Goal: Task Accomplishment & Management: Complete application form

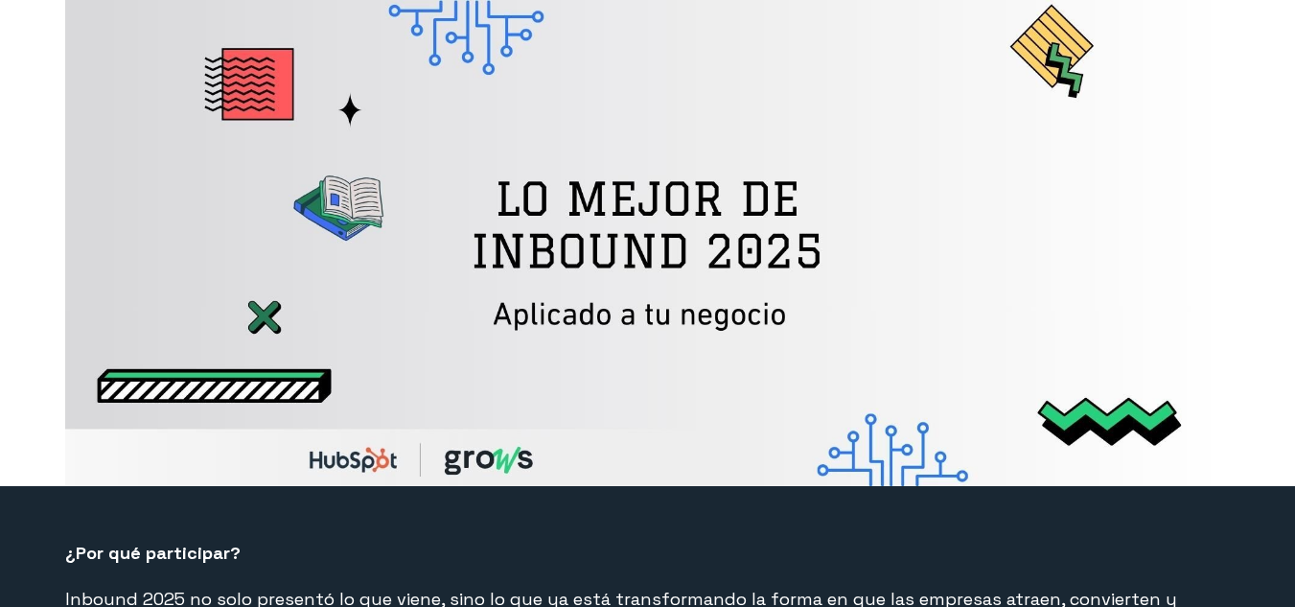
select select "CO"
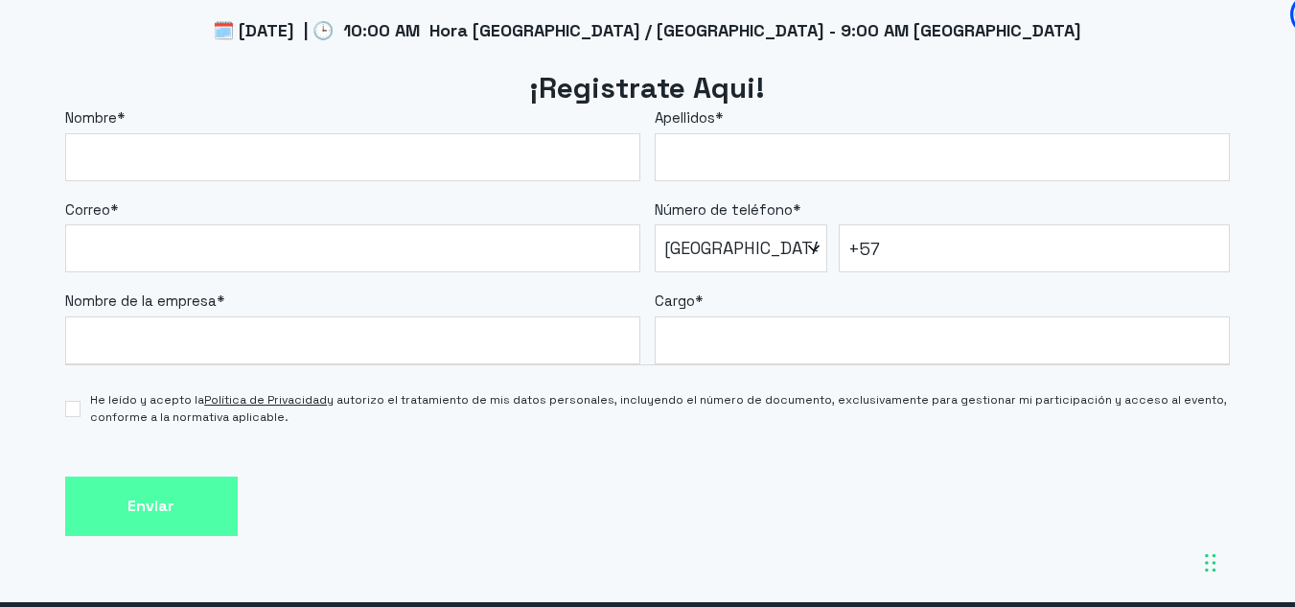
scroll to position [1656, 0]
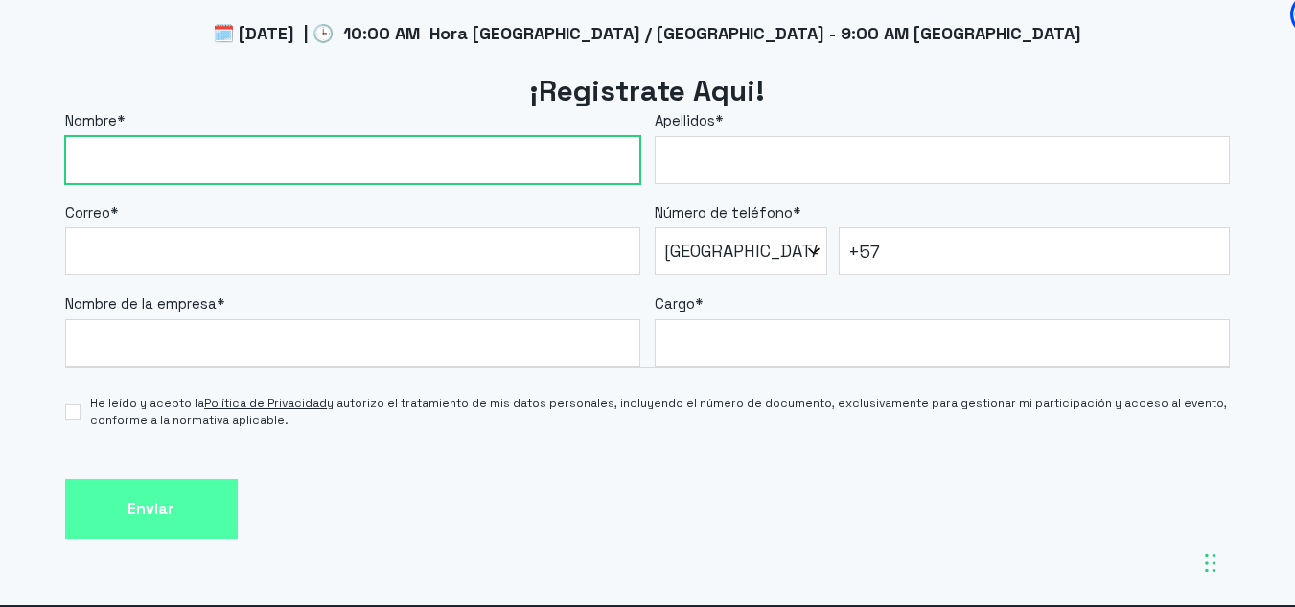
click at [318, 168] on input "Nombre *" at bounding box center [352, 160] width 575 height 48
type input "[PERSON_NAME]"
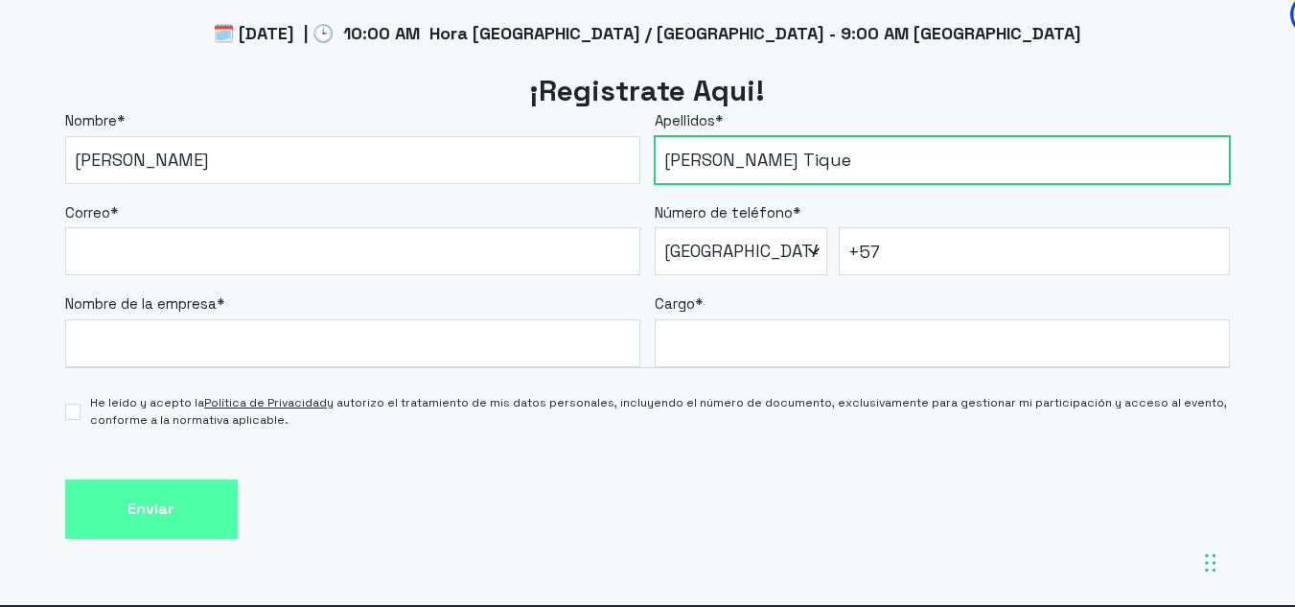
type input "[PERSON_NAME] Tique"
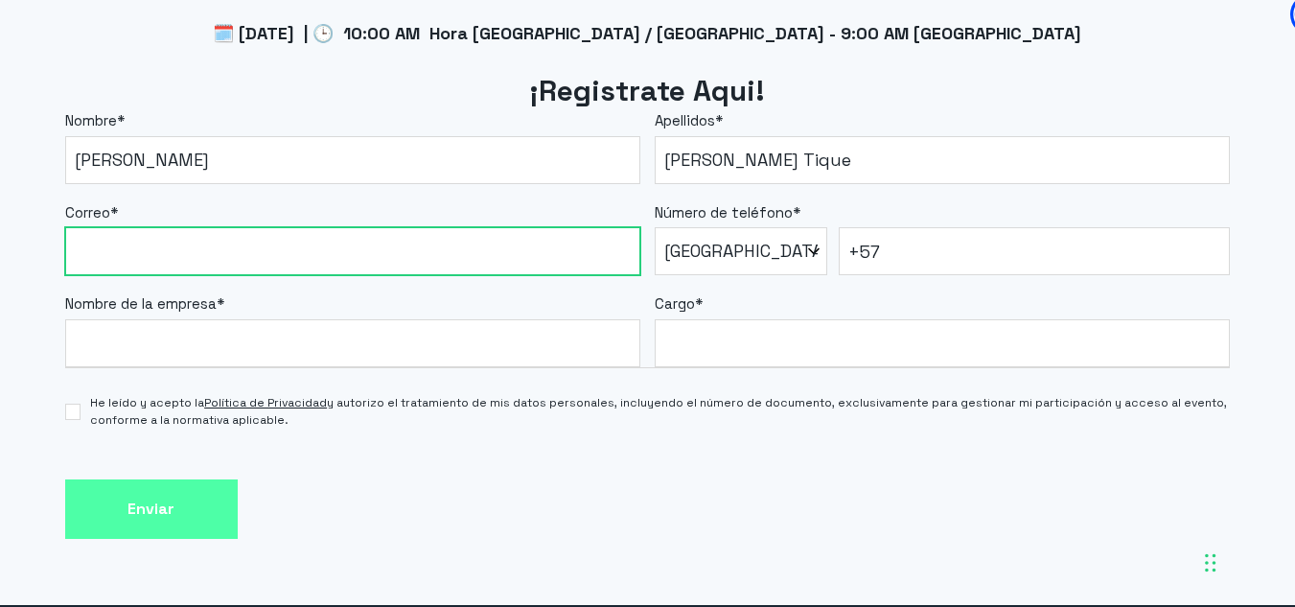
paste input "[EMAIL_ADDRESS][DOMAIN_NAME]"
type input "[EMAIL_ADDRESS][DOMAIN_NAME]"
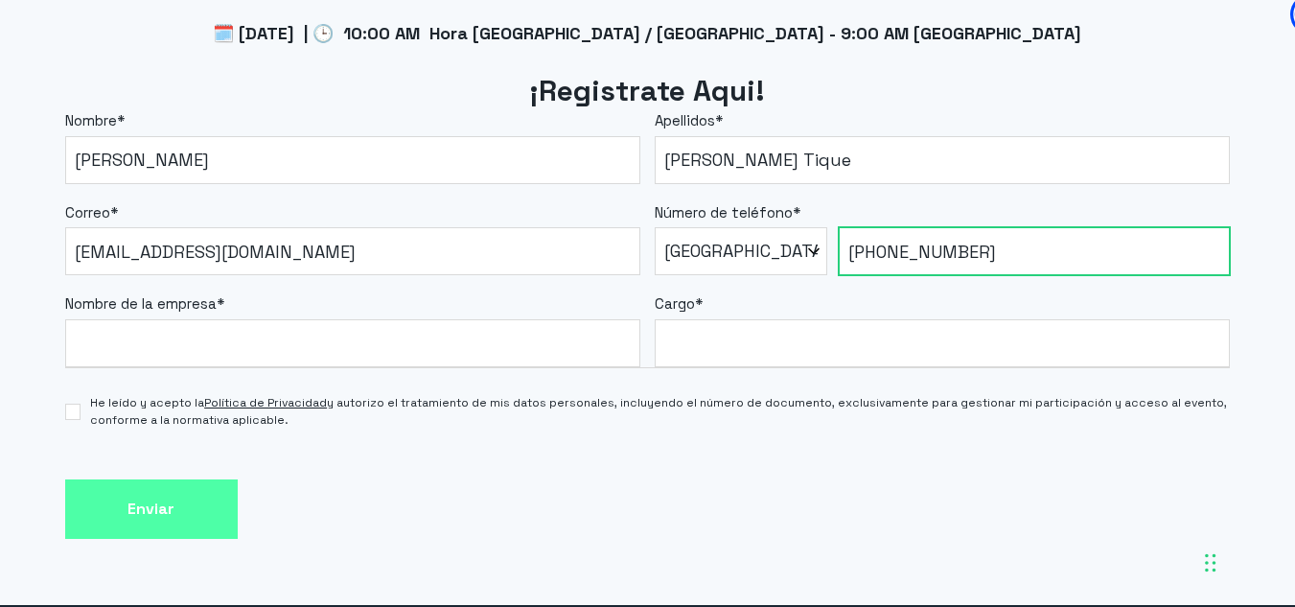
type input "[PHONE_NUMBER]"
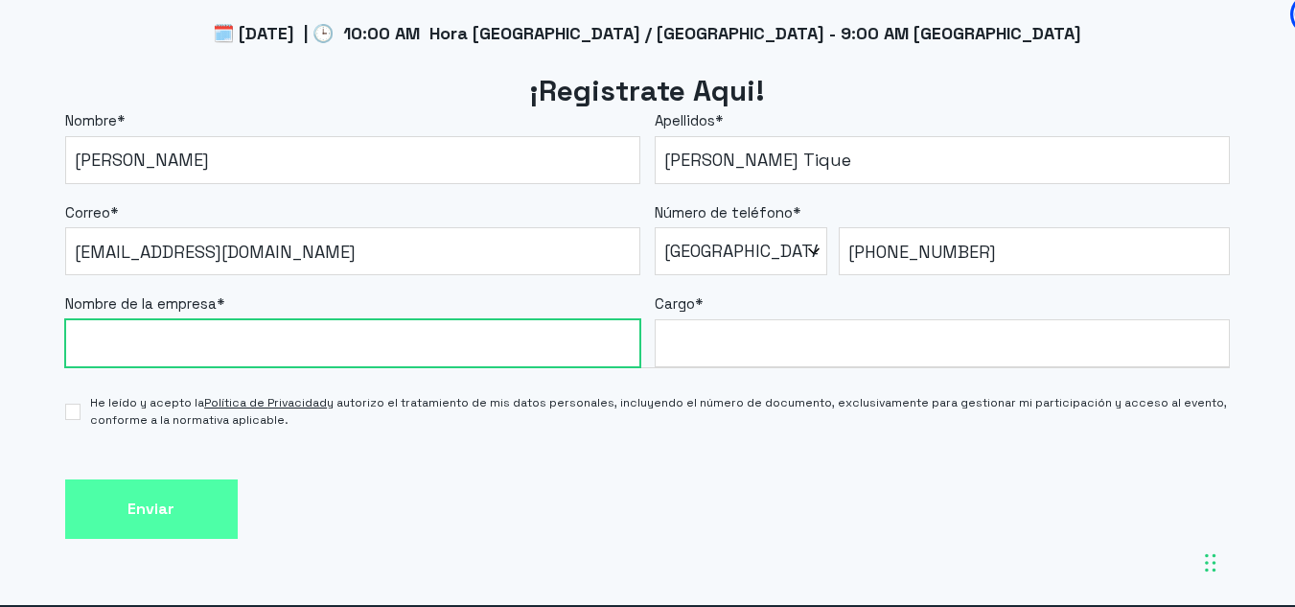
click at [221, 355] on input "Nombre de la empresa *" at bounding box center [352, 343] width 575 height 48
type input "Campoalto"
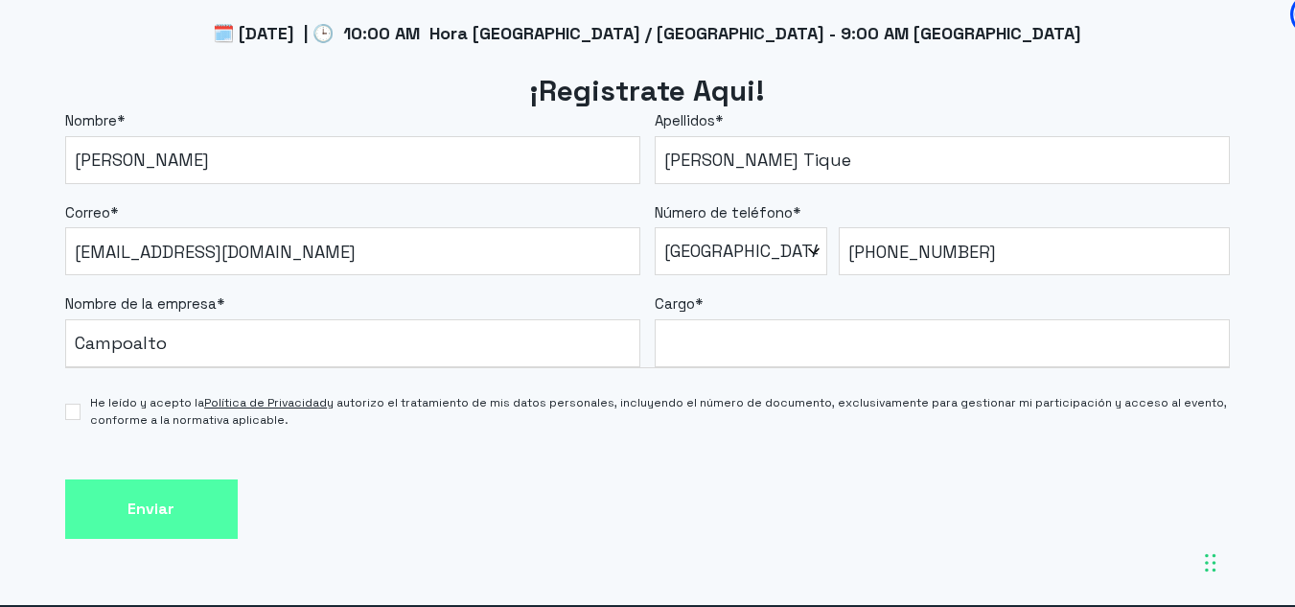
click at [87, 410] on label "He leído y acepto la Política de Privacidad y autorizo el tratamiento de mis da…" at bounding box center [648, 411] width 1166 height 35
click at [81, 410] on input "He leído y acepto la Política de Privacidad y autorizo el tratamiento de mis da…" at bounding box center [73, 412] width 16 height 16
checkbox input "true"
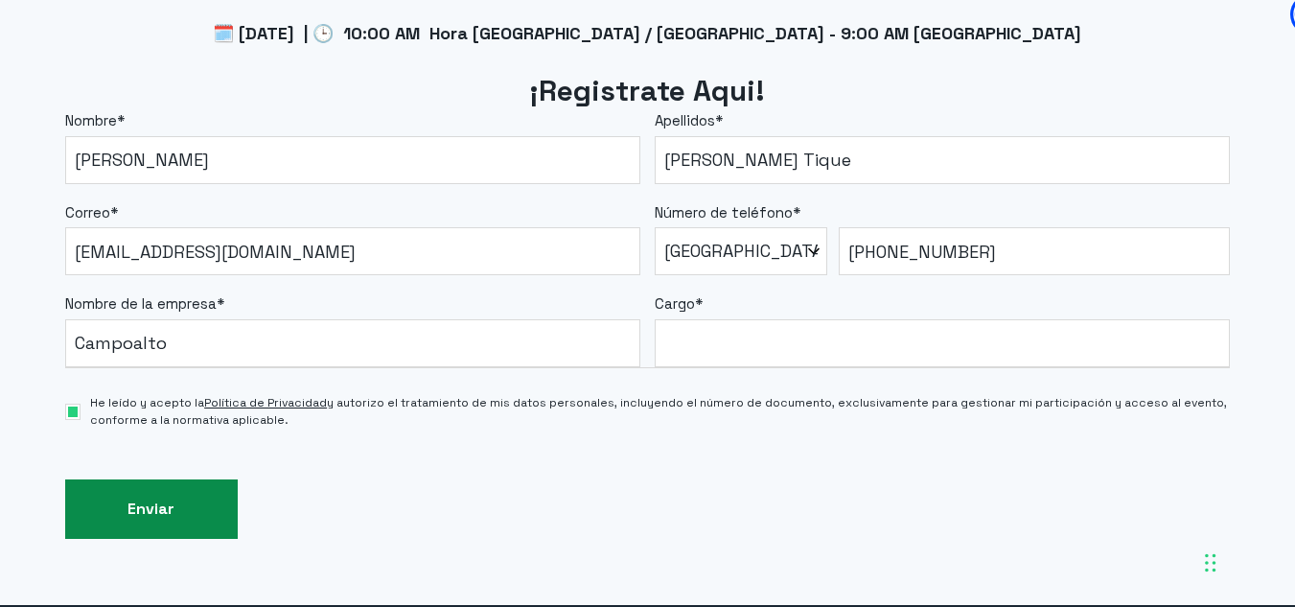
click at [180, 500] on input "Enviar" at bounding box center [151, 509] width 173 height 60
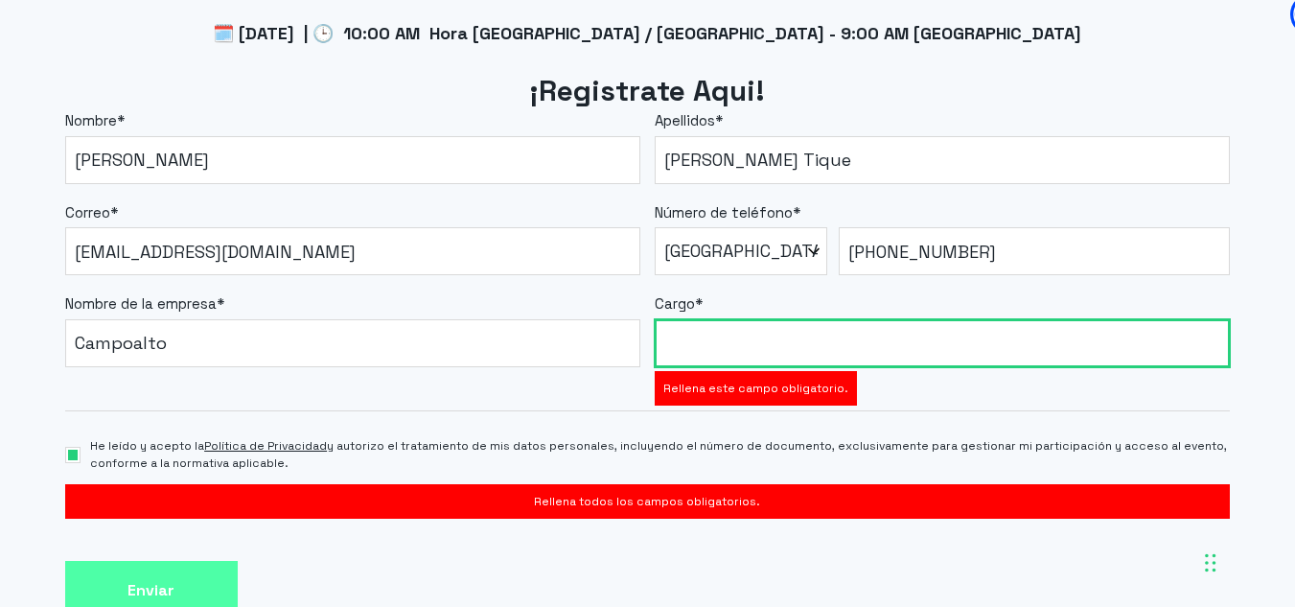
click at [757, 336] on input "Cargo *" at bounding box center [942, 343] width 575 height 48
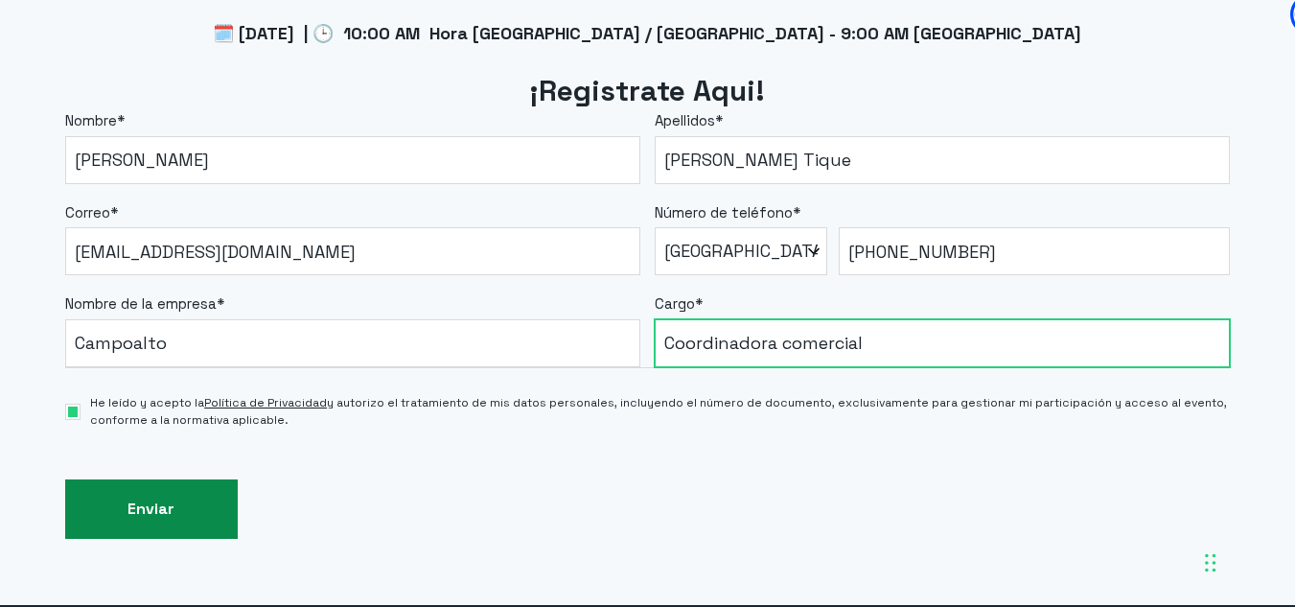
type input "Coordinadora comercial"
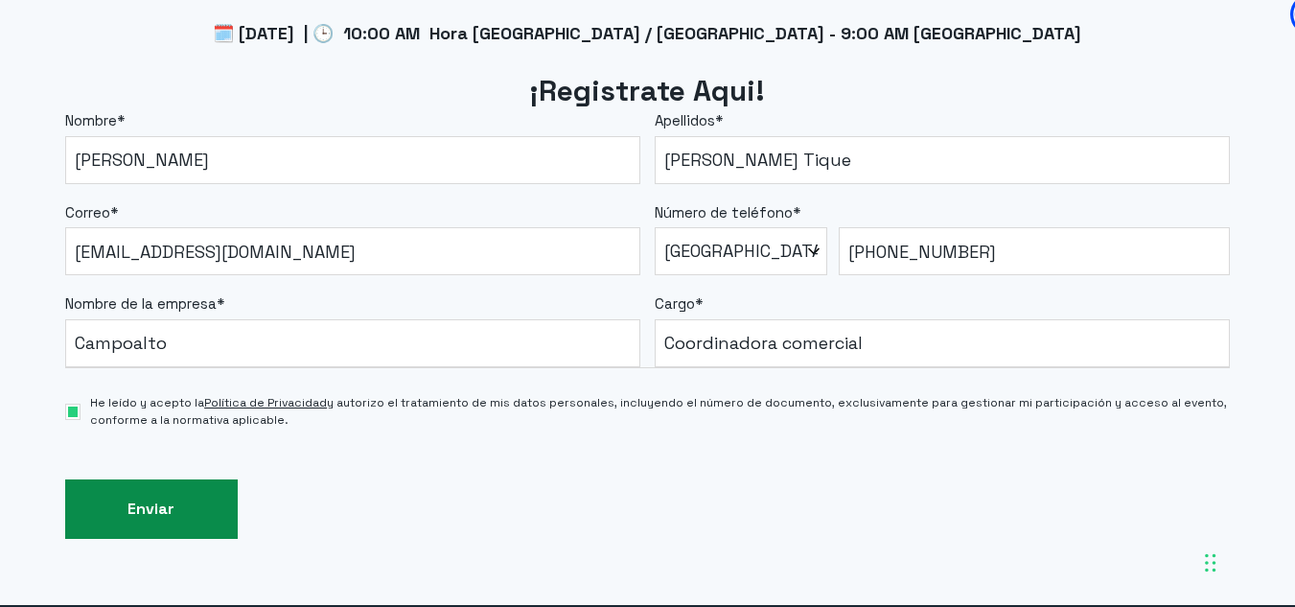
click at [165, 505] on input "Enviar" at bounding box center [151, 509] width 173 height 60
